Goal: Information Seeking & Learning: Learn about a topic

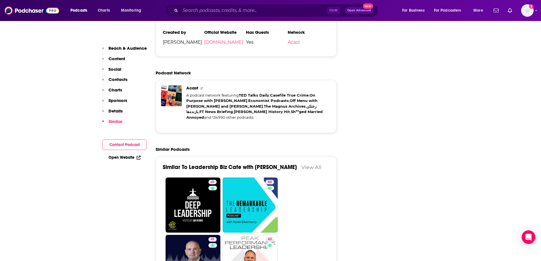
scroll to position [937, 0]
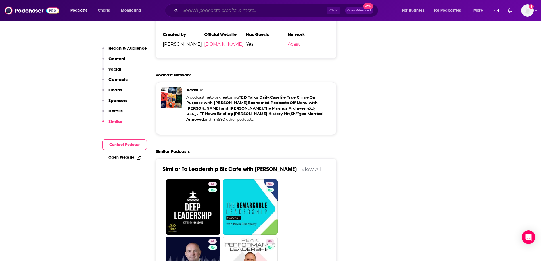
click at [219, 10] on input "Search podcasts, credits, & more..." at bounding box center [253, 10] width 147 height 9
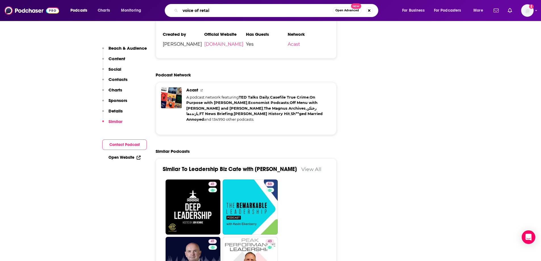
type input "voice of retail"
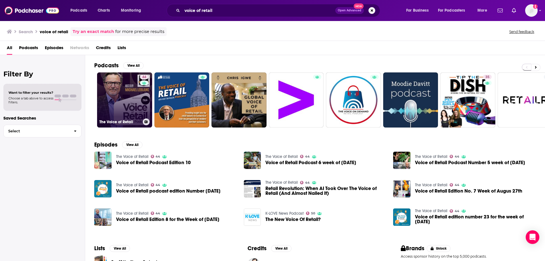
click at [115, 96] on link "44 The Voice of Retail" at bounding box center [124, 99] width 55 height 55
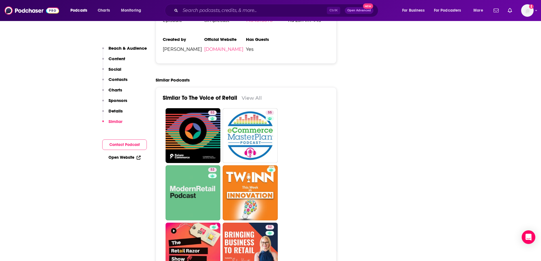
scroll to position [880, 0]
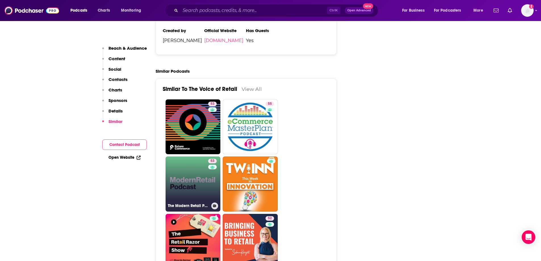
click at [182, 203] on h3 "The Modern Retail Podcast" at bounding box center [188, 205] width 41 height 5
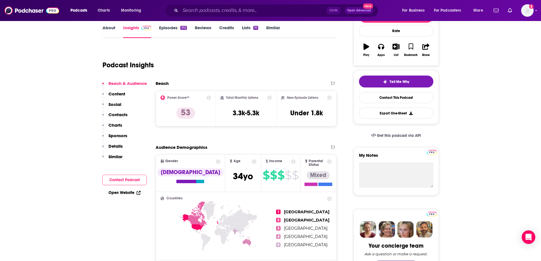
scroll to position [114, 0]
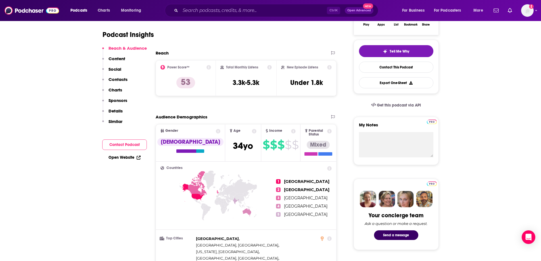
type input "https://www.podchaser.com/podcasts/the-voice-of-retail-1152151"
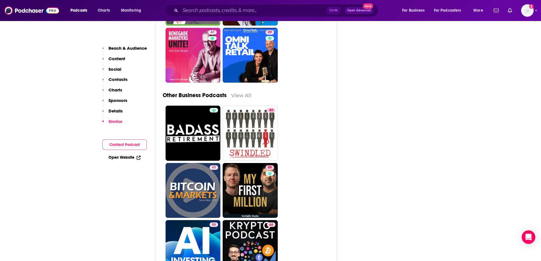
scroll to position [1618, 0]
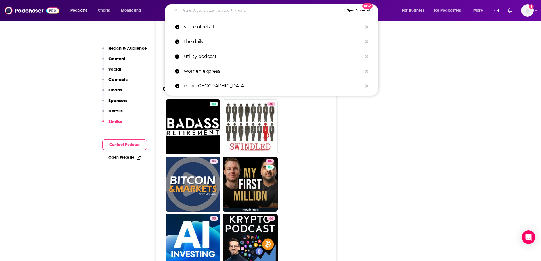
click at [211, 7] on input "Search podcasts, credits, & more..." at bounding box center [262, 10] width 164 height 9
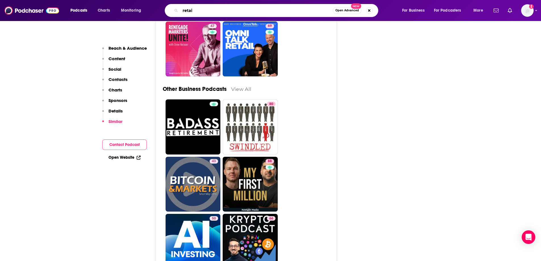
type input "retail"
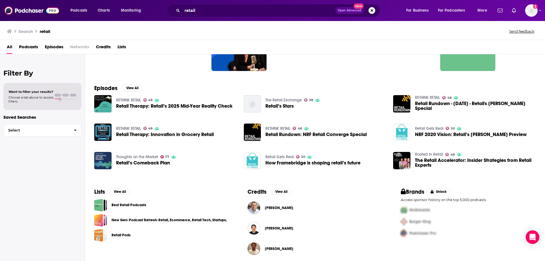
scroll to position [60, 0]
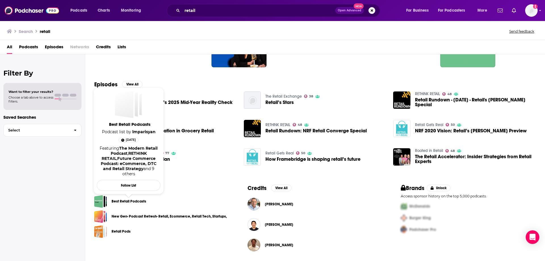
click at [121, 201] on link "Best Retail Podcasts" at bounding box center [129, 201] width 35 height 6
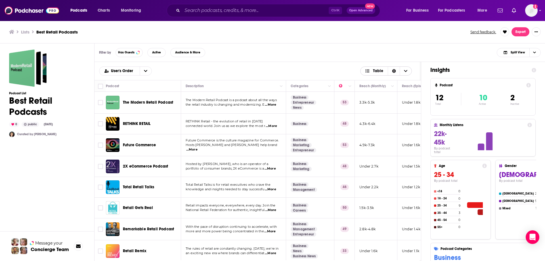
click at [368, 68] on span "Table" at bounding box center [375, 71] width 28 height 10
click at [147, 69] on icon "open menu" at bounding box center [145, 71] width 3 height 4
click at [177, 65] on div "User's Order User's Order Alphabetical Power Score Table" at bounding box center [258, 71] width 327 height 18
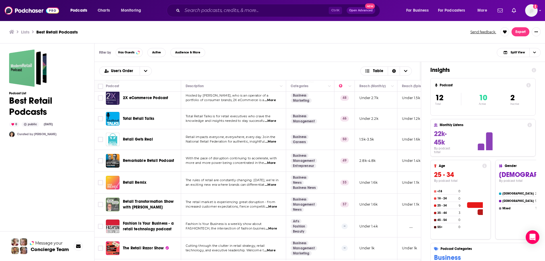
scroll to position [92, 0]
